Goal: Information Seeking & Learning: Learn about a topic

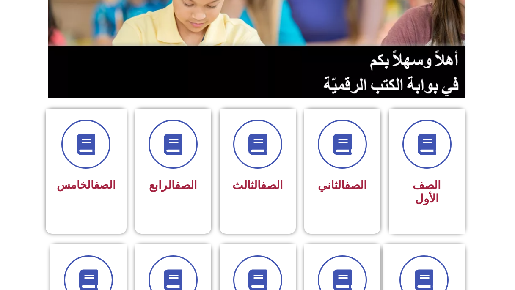
scroll to position [132, 0]
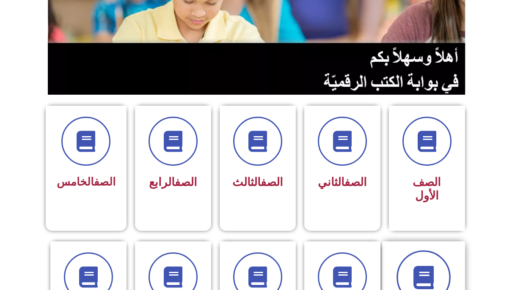
click at [421, 251] on span at bounding box center [424, 278] width 54 height 54
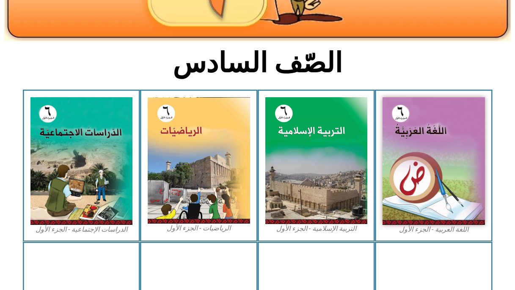
scroll to position [196, 0]
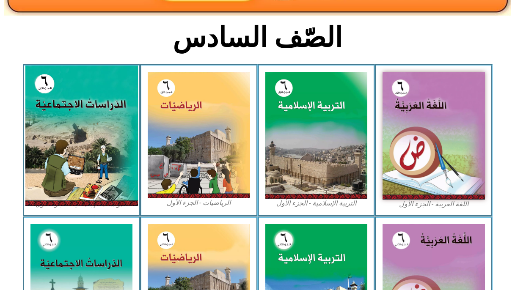
click at [90, 119] on img at bounding box center [81, 136] width 113 height 141
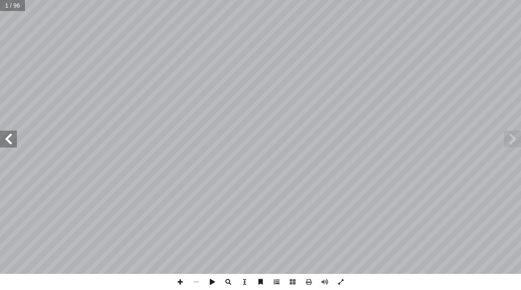
click at [275, 282] on span at bounding box center [277, 282] width 16 height 16
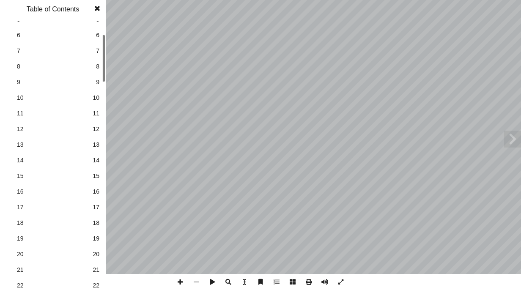
click at [98, 168] on link "15 15" at bounding box center [51, 176] width 95 height 16
click at [94, 207] on span "18" at bounding box center [96, 208] width 7 height 9
click at [95, 8] on span at bounding box center [97, 8] width 15 height 17
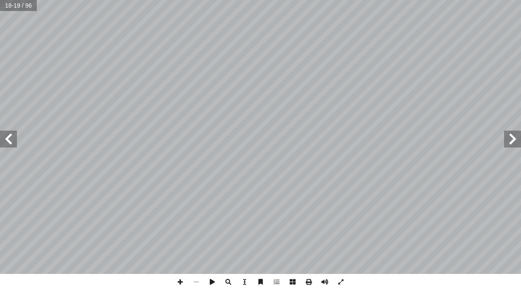
click at [14, 145] on span at bounding box center [8, 139] width 17 height 17
click at [177, 282] on span at bounding box center [180, 282] width 16 height 16
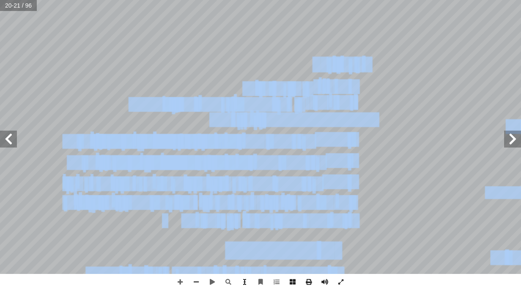
click at [248, 289] on div "16 ة ّ اريخي ّ الت ِ المعرفة ُ مصادر لى: َ رين ع ِ كونوا قاد َ ي ْ ن أ ا ِ س ْ …" at bounding box center [260, 145] width 521 height 290
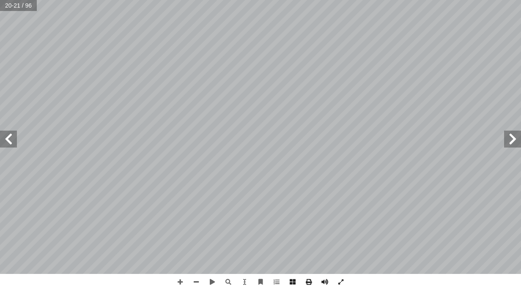
drag, startPoint x: 248, startPoint y: 287, endPoint x: 6, endPoint y: 136, distance: 285.9
click at [6, 136] on span at bounding box center [8, 139] width 17 height 17
